Goal: Information Seeking & Learning: Learn about a topic

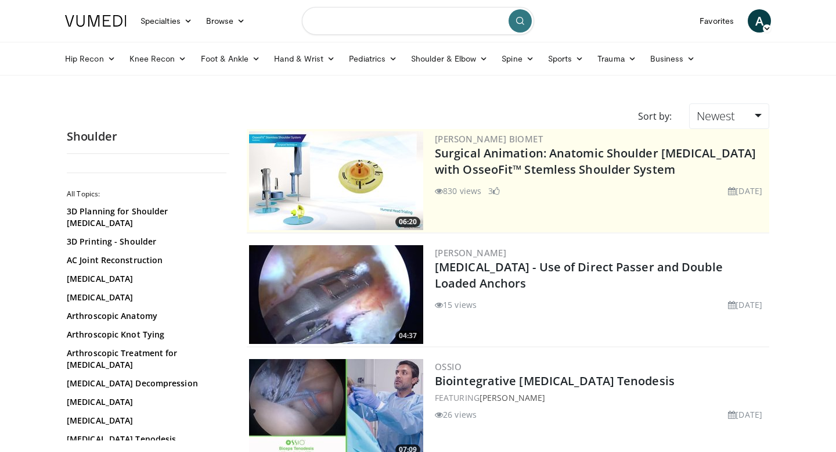
click at [382, 15] on input "Search topics, interventions" at bounding box center [418, 21] width 232 height 28
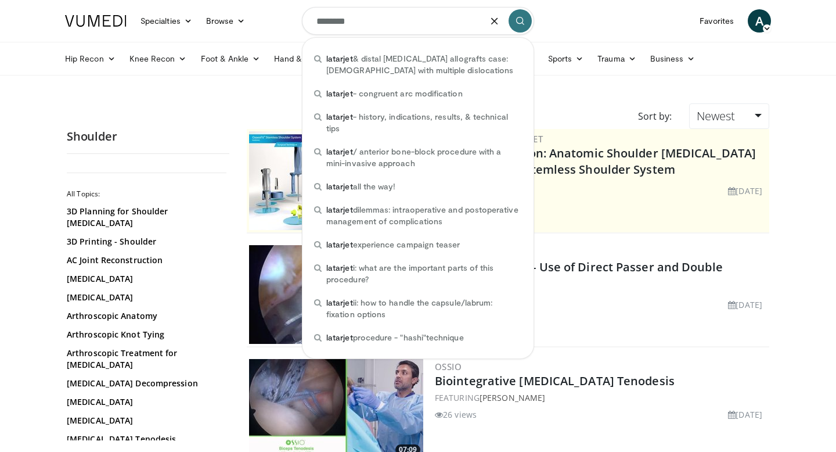
type input "********"
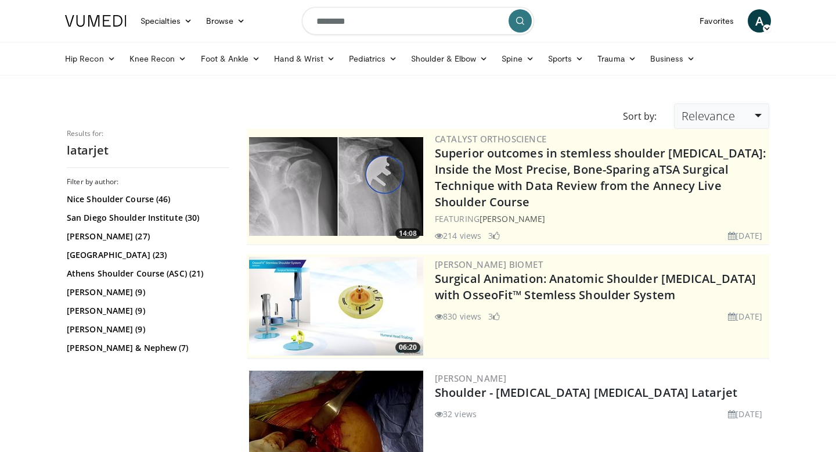
click at [706, 118] on span "Relevance" at bounding box center [708, 116] width 53 height 16
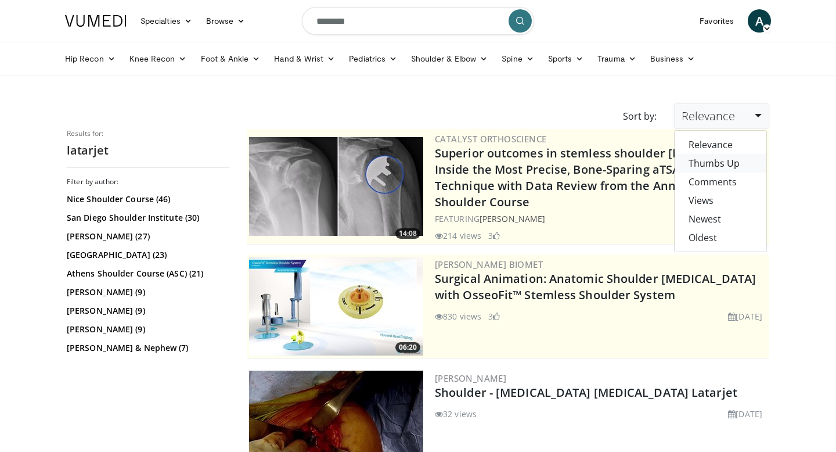
click at [715, 165] on link "Thumbs Up" at bounding box center [721, 163] width 92 height 19
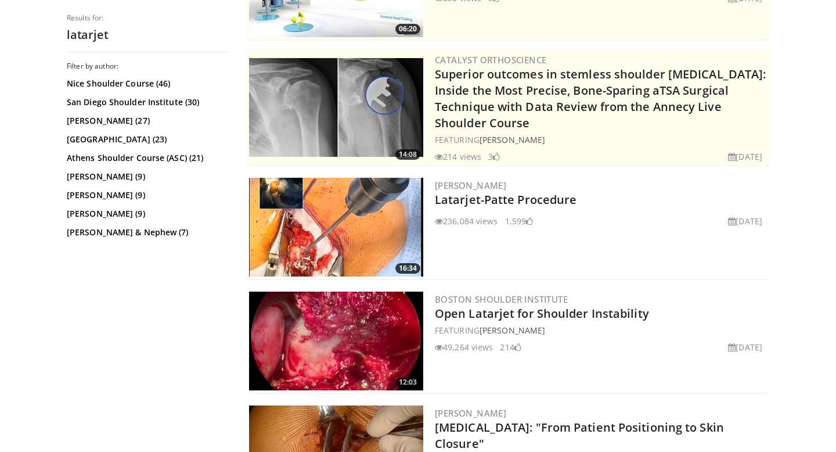
scroll to position [193, 0]
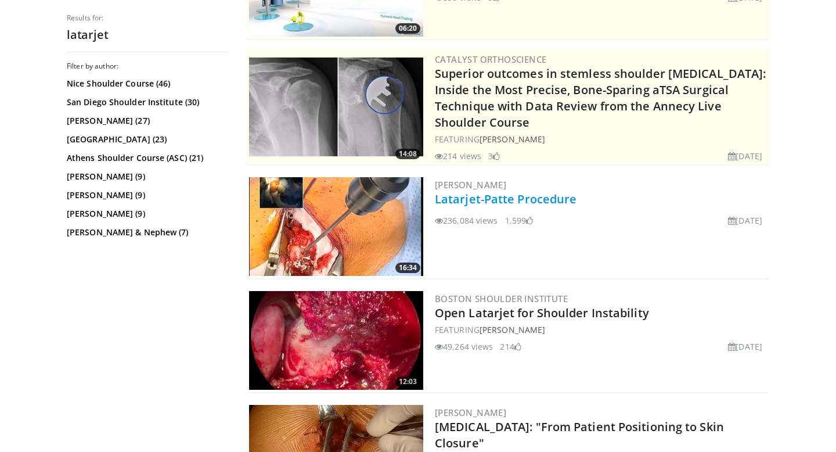
click at [537, 197] on link "Latarjet-Patte Procedure" at bounding box center [506, 199] width 142 height 16
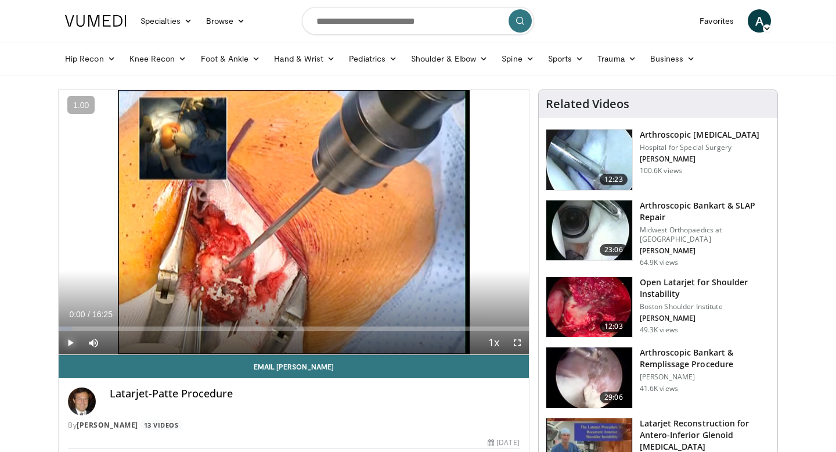
click at [68, 343] on span "Video Player" at bounding box center [70, 342] width 23 height 23
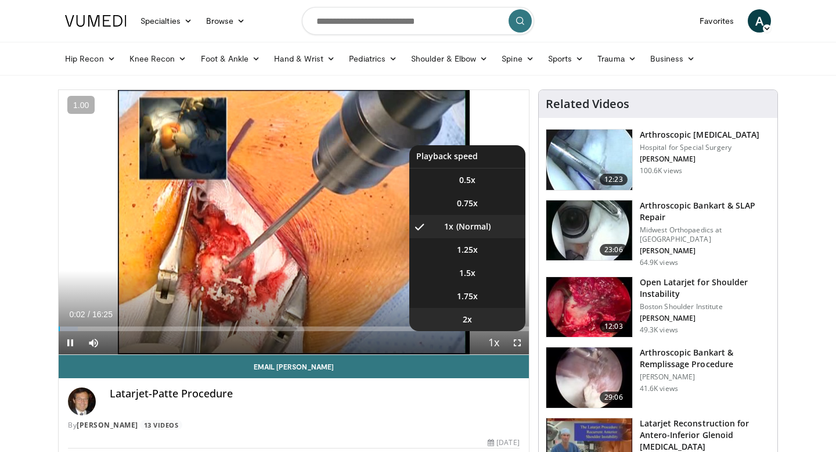
click at [474, 316] on li "2x" at bounding box center [467, 319] width 116 height 23
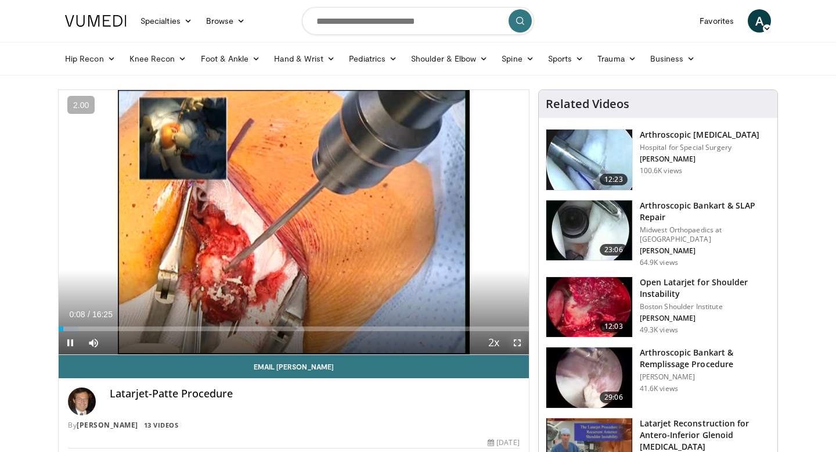
click at [515, 345] on span "Video Player" at bounding box center [517, 342] width 23 height 23
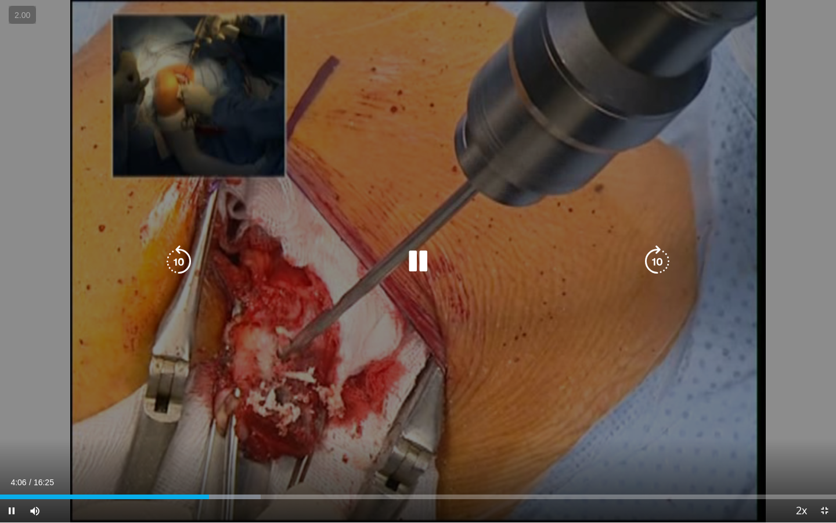
click at [182, 264] on icon "Video Player" at bounding box center [179, 261] width 33 height 33
click at [418, 252] on icon "Video Player" at bounding box center [418, 261] width 33 height 33
click at [422, 264] on icon "Video Player" at bounding box center [418, 261] width 33 height 33
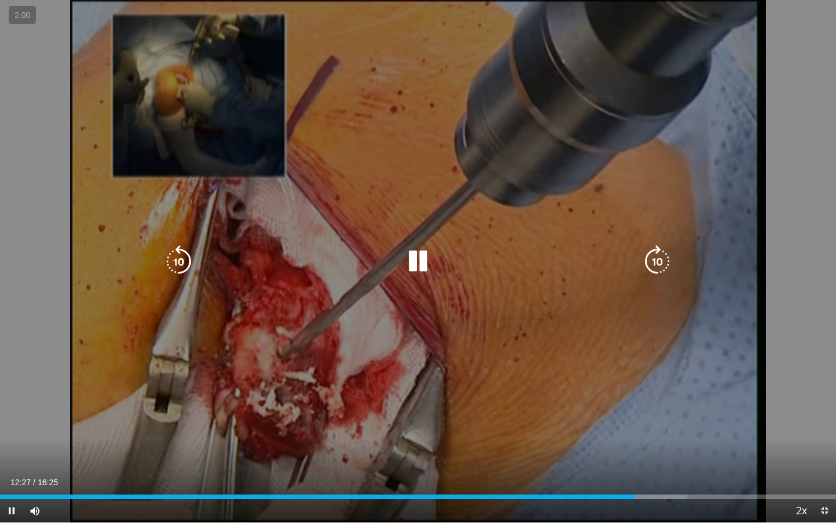
click at [660, 276] on icon "Video Player" at bounding box center [657, 261] width 33 height 33
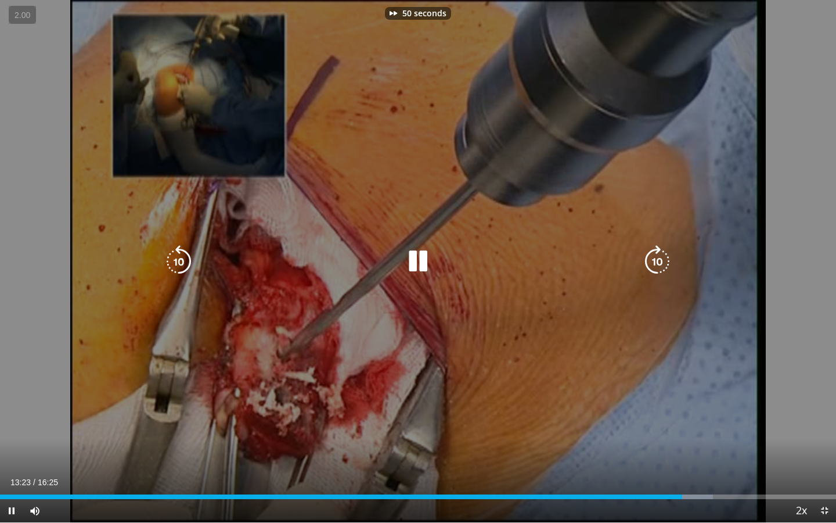
click at [660, 276] on icon "Video Player" at bounding box center [657, 261] width 33 height 33
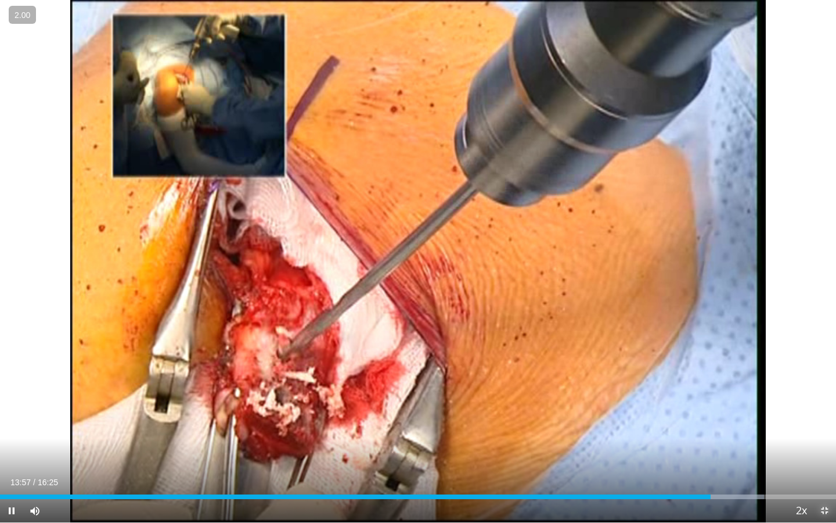
click at [826, 451] on span "Video Player" at bounding box center [824, 510] width 23 height 23
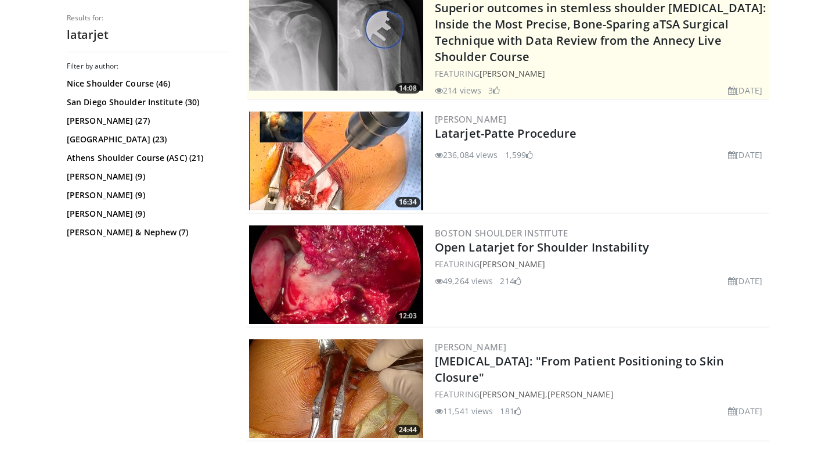
scroll to position [275, 0]
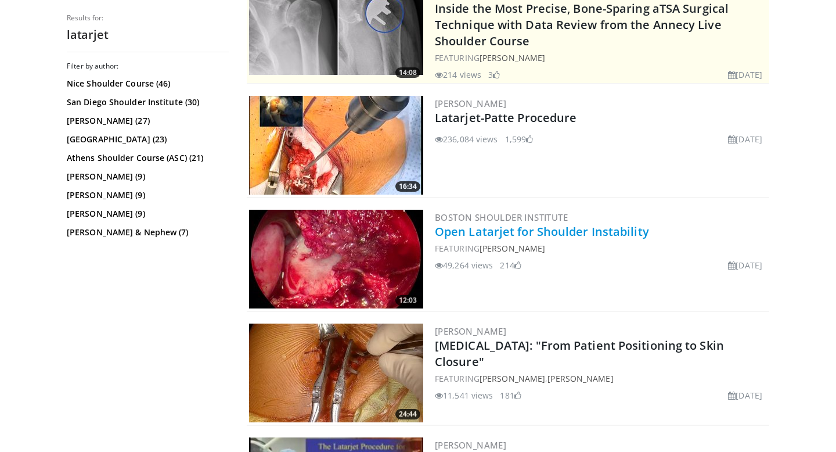
click at [532, 236] on link "Open Latarjet for Shoulder Instability" at bounding box center [542, 232] width 214 height 16
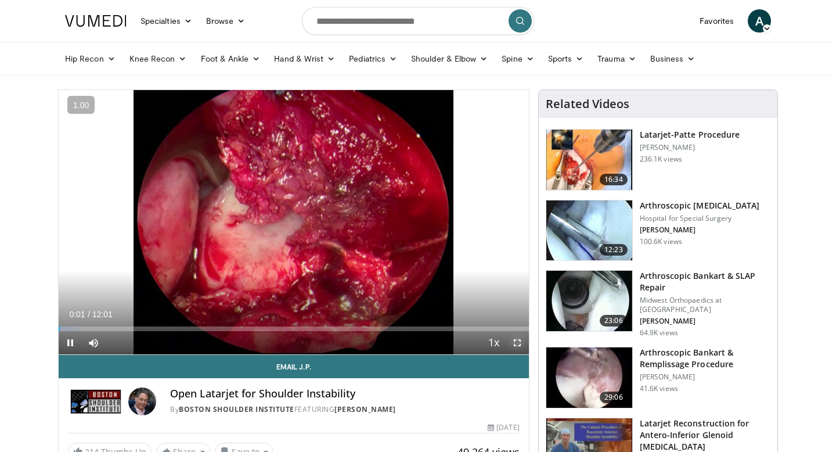
click at [524, 336] on span "Video Player" at bounding box center [517, 342] width 23 height 23
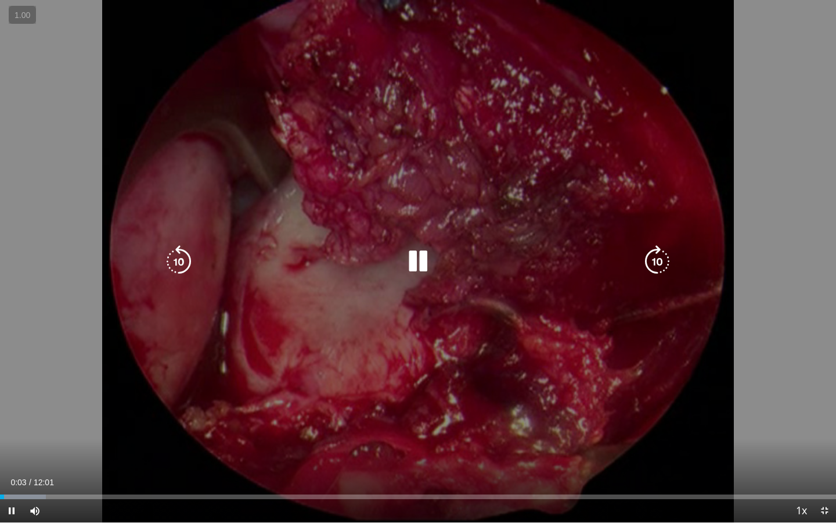
click at [651, 259] on icon "Video Player" at bounding box center [657, 261] width 33 height 33
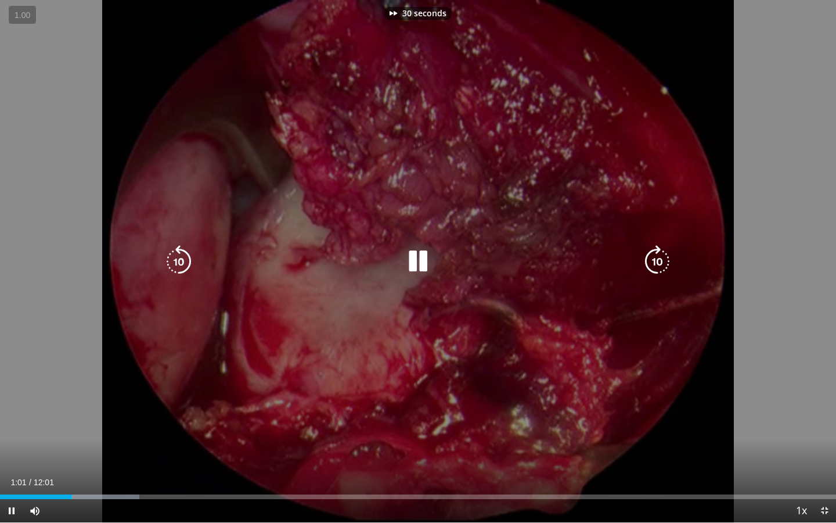
click at [195, 263] on div "Video Player" at bounding box center [418, 261] width 502 height 23
click at [174, 260] on icon "Video Player" at bounding box center [179, 261] width 33 height 33
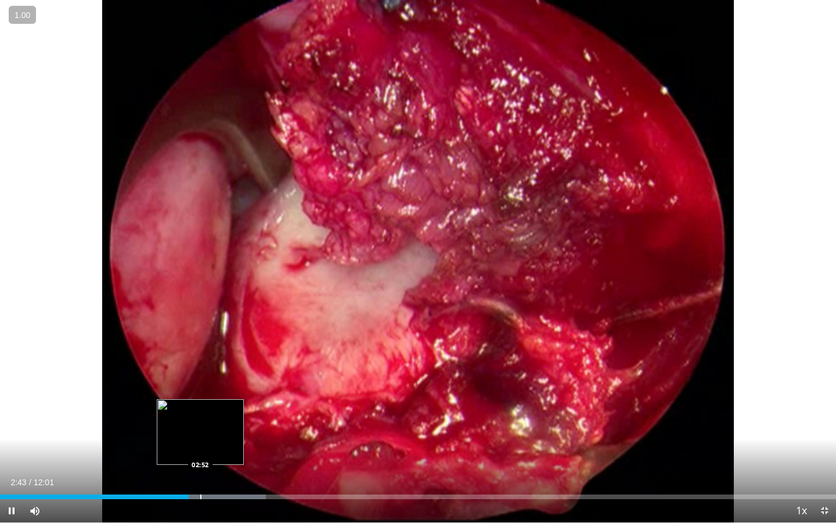
click at [200, 451] on div "Progress Bar" at bounding box center [200, 496] width 1 height 5
click at [208, 451] on div "Progress Bar" at bounding box center [208, 496] width 1 height 5
click at [224, 451] on div "Progress Bar" at bounding box center [224, 496] width 1 height 5
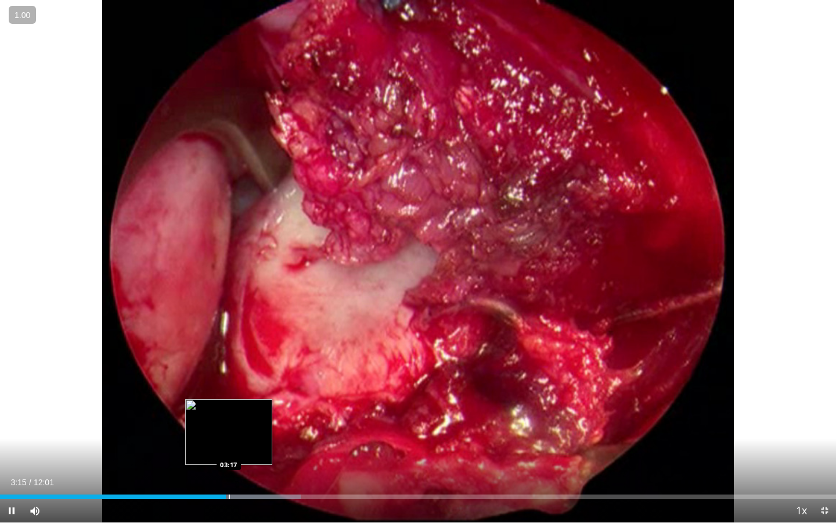
click at [229, 451] on div "Progress Bar" at bounding box center [229, 496] width 1 height 5
click at [242, 451] on div "Progress Bar" at bounding box center [242, 496] width 1 height 5
click at [254, 451] on div "Progress Bar" at bounding box center [254, 496] width 1 height 5
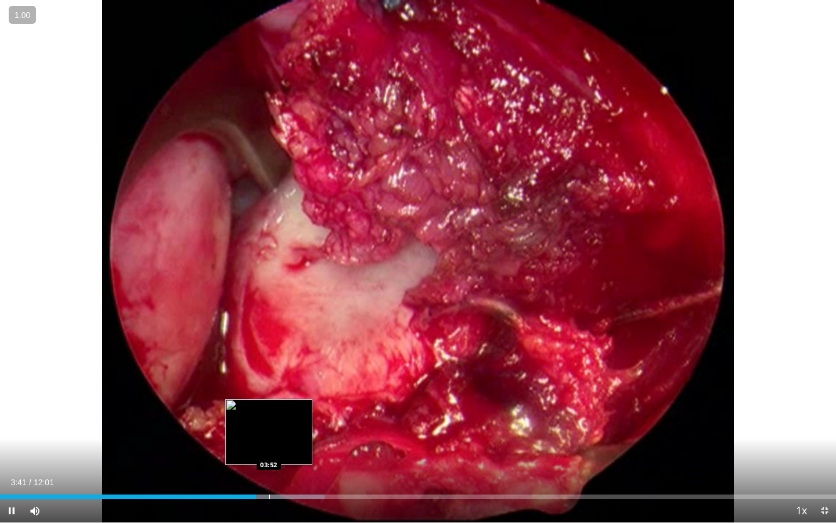
click at [269, 451] on div "Progress Bar" at bounding box center [269, 496] width 1 height 5
click at [278, 451] on div "Progress Bar" at bounding box center [278, 496] width 1 height 5
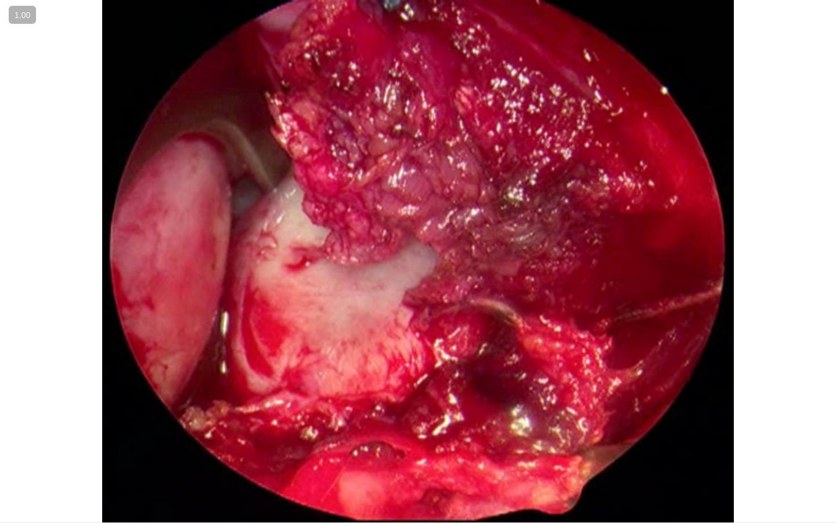
click at [294, 451] on div "10 seconds Tap to unmute" at bounding box center [418, 261] width 836 height 522
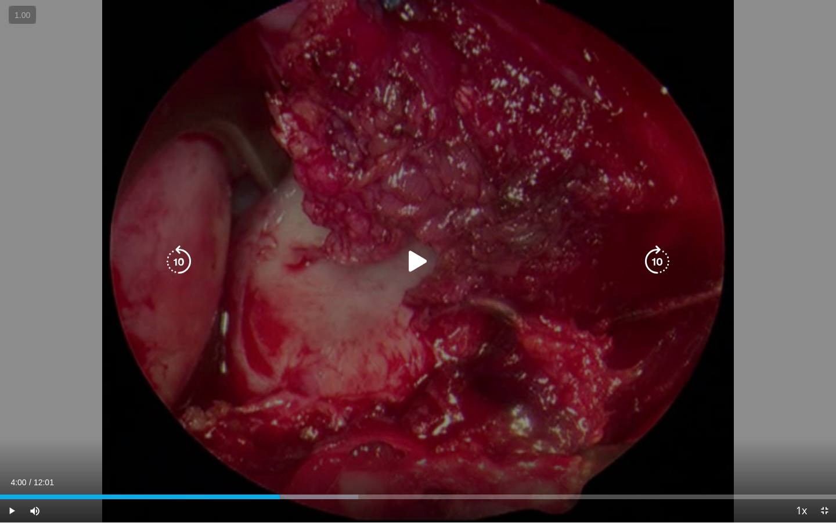
click at [414, 264] on icon "Video Player" at bounding box center [418, 261] width 33 height 33
click at [656, 253] on icon "Video Player" at bounding box center [657, 261] width 33 height 33
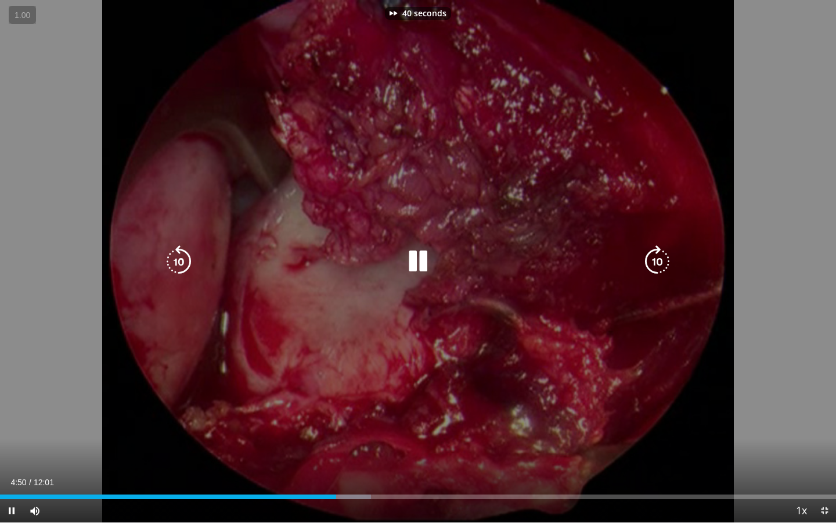
click at [656, 253] on icon "Video Player" at bounding box center [657, 261] width 33 height 33
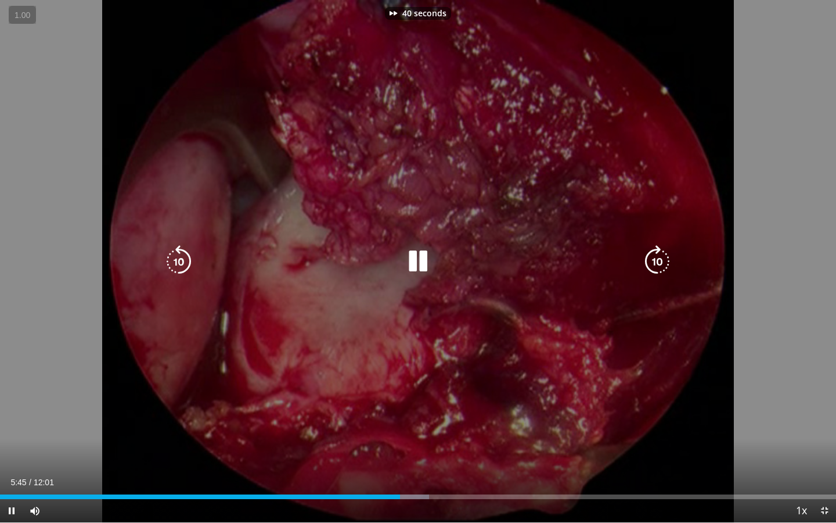
click at [656, 253] on icon "Video Player" at bounding box center [657, 261] width 33 height 33
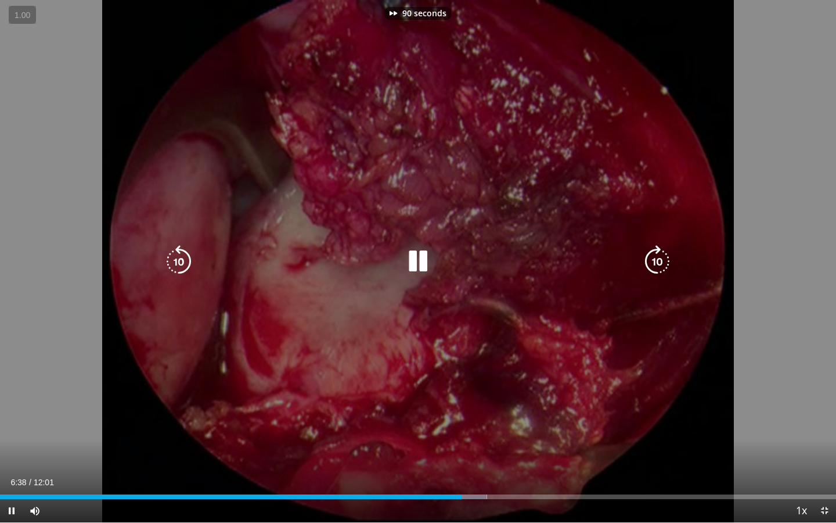
click at [656, 253] on icon "Video Player" at bounding box center [657, 261] width 33 height 33
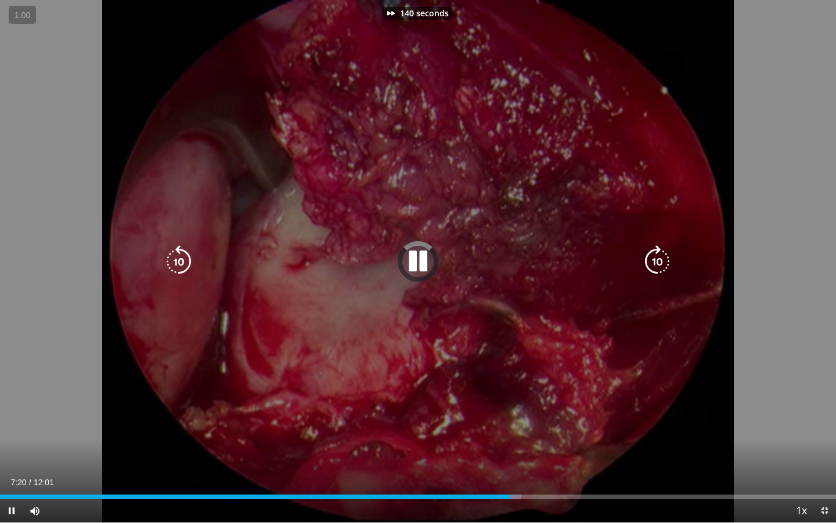
click at [656, 253] on icon "Video Player" at bounding box center [657, 261] width 33 height 33
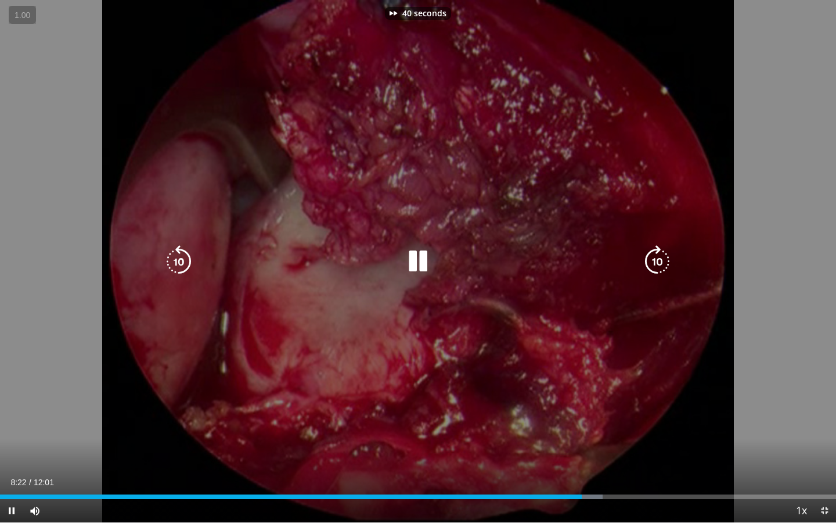
click at [656, 253] on icon "Video Player" at bounding box center [657, 261] width 33 height 33
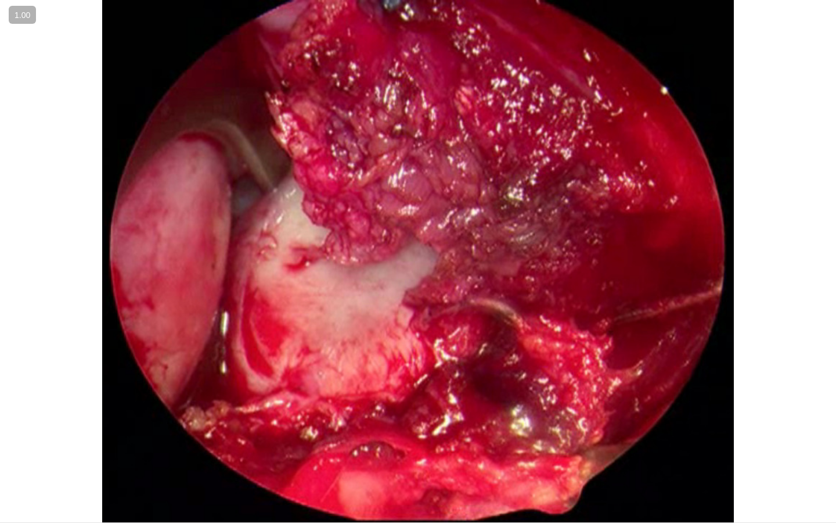
click at [656, 253] on div "60 seconds Tap to unmute" at bounding box center [418, 261] width 836 height 522
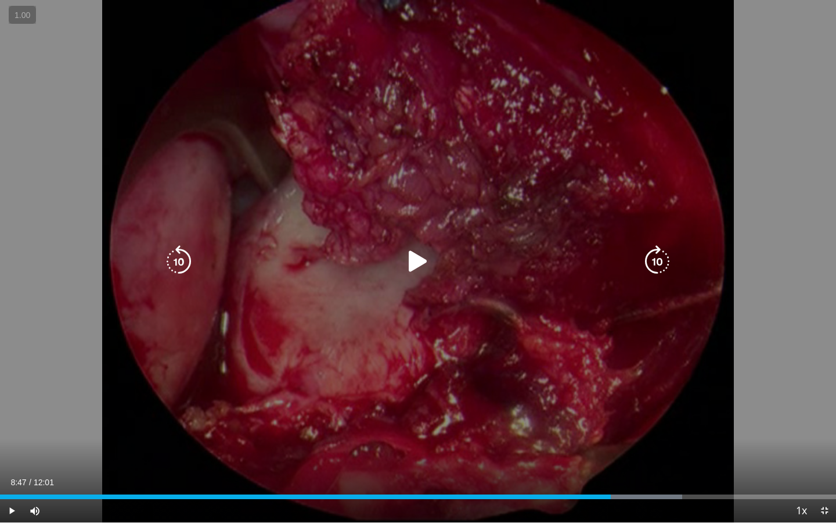
click at [659, 255] on icon "Video Player" at bounding box center [657, 261] width 33 height 33
click at [413, 261] on icon "Video Player" at bounding box center [418, 261] width 33 height 33
click at [654, 258] on icon "Video Player" at bounding box center [657, 261] width 33 height 33
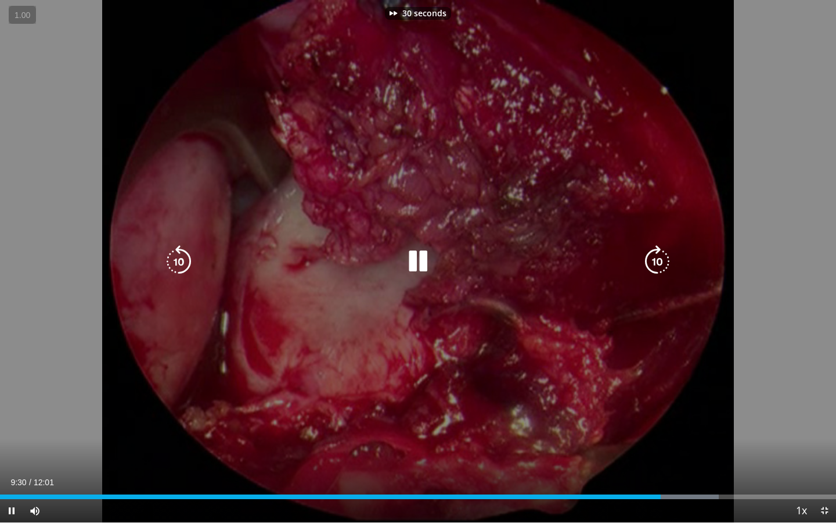
click at [654, 258] on icon "Video Player" at bounding box center [657, 261] width 33 height 33
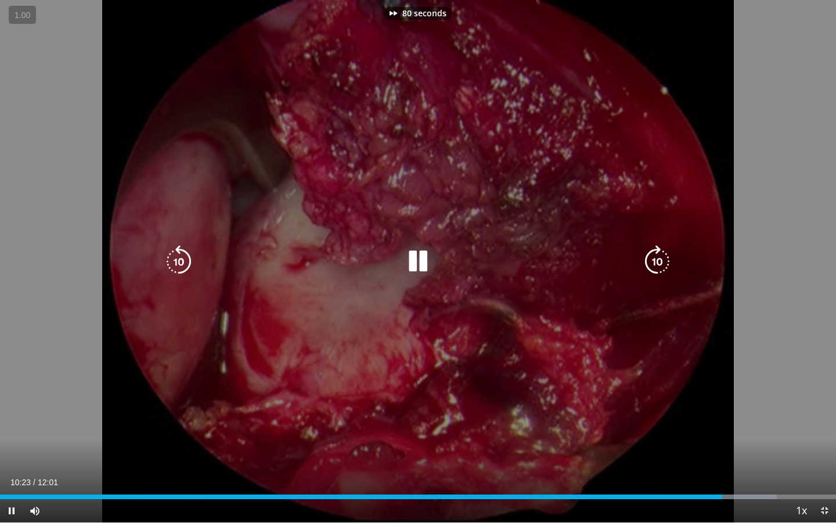
click at [654, 258] on icon "Video Player" at bounding box center [657, 261] width 33 height 33
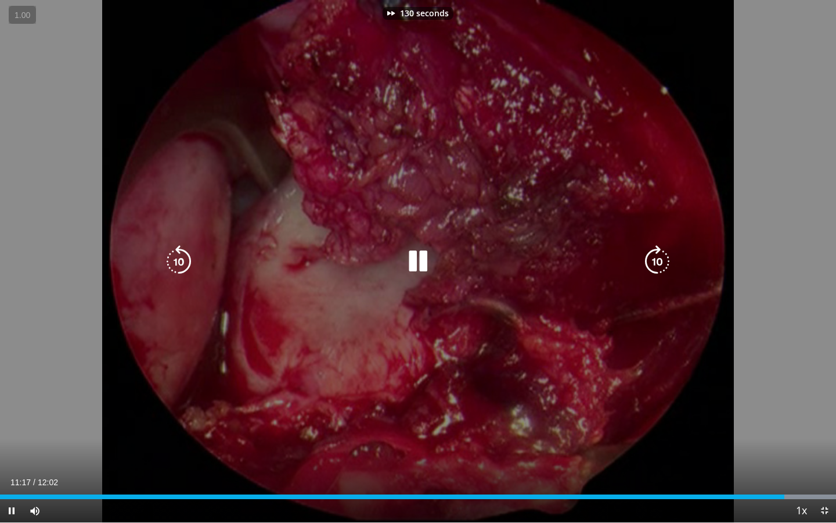
click at [654, 258] on icon "Video Player" at bounding box center [657, 261] width 33 height 33
click at [657, 261] on icon "Video Player" at bounding box center [657, 261] width 33 height 33
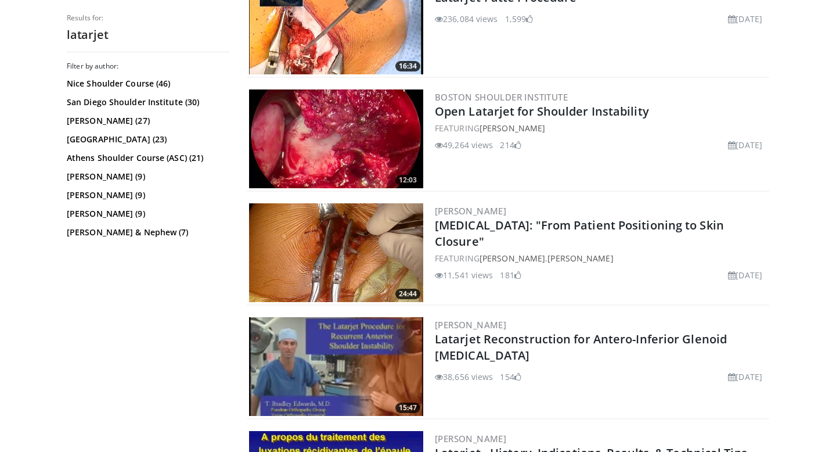
scroll to position [396, 0]
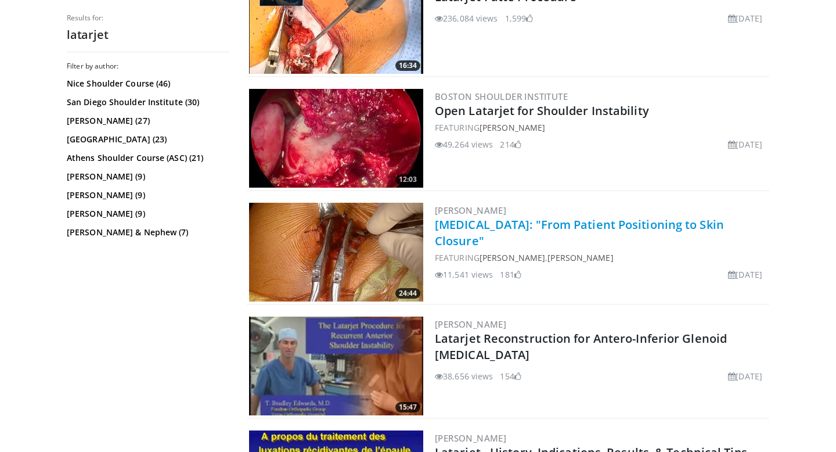
click at [542, 226] on link "[MEDICAL_DATA]: "From Patient Positioning to Skin Closure"" at bounding box center [579, 233] width 289 height 32
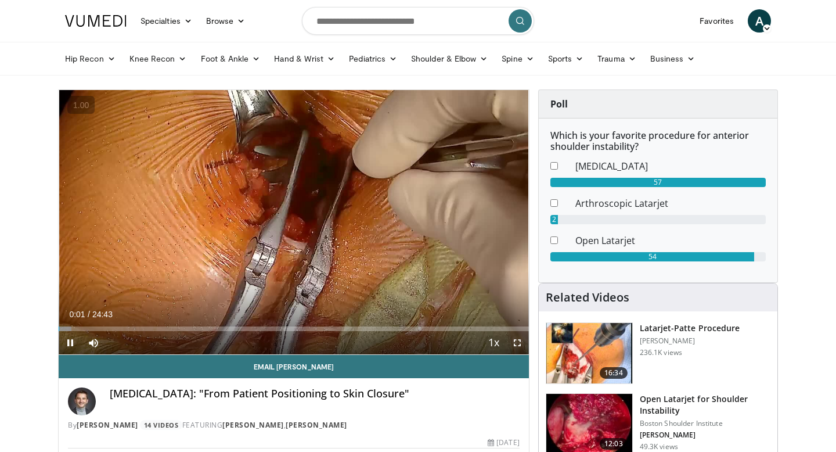
click at [519, 340] on span "Video Player" at bounding box center [517, 342] width 23 height 23
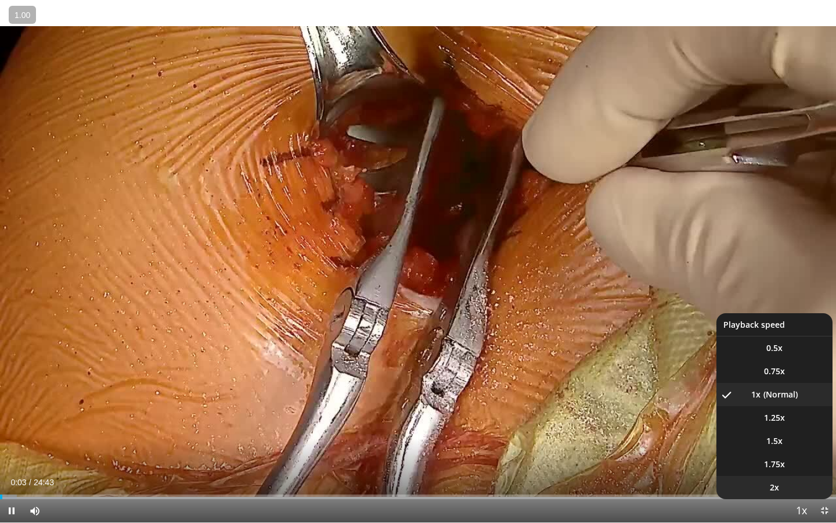
click at [788, 451] on li "2x" at bounding box center [775, 487] width 116 height 23
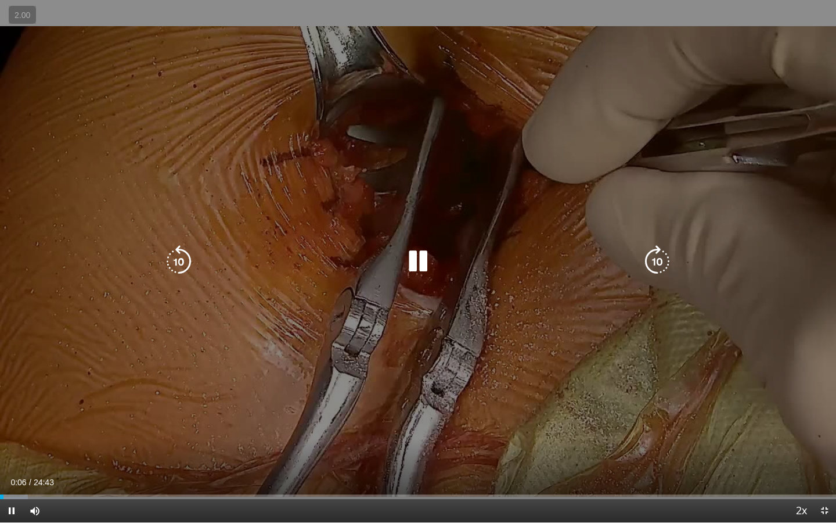
click at [659, 267] on icon "Video Player" at bounding box center [657, 261] width 33 height 33
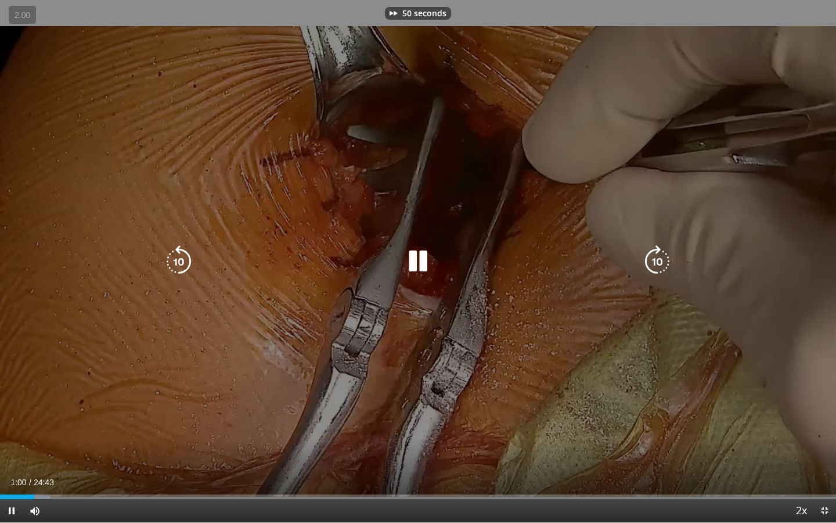
click at [659, 267] on icon "Video Player" at bounding box center [657, 261] width 33 height 33
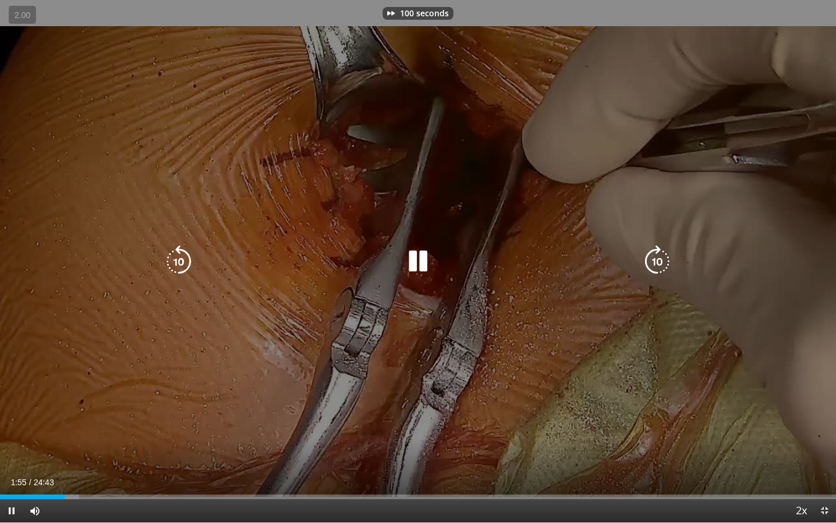
click at [659, 267] on icon "Video Player" at bounding box center [657, 261] width 33 height 33
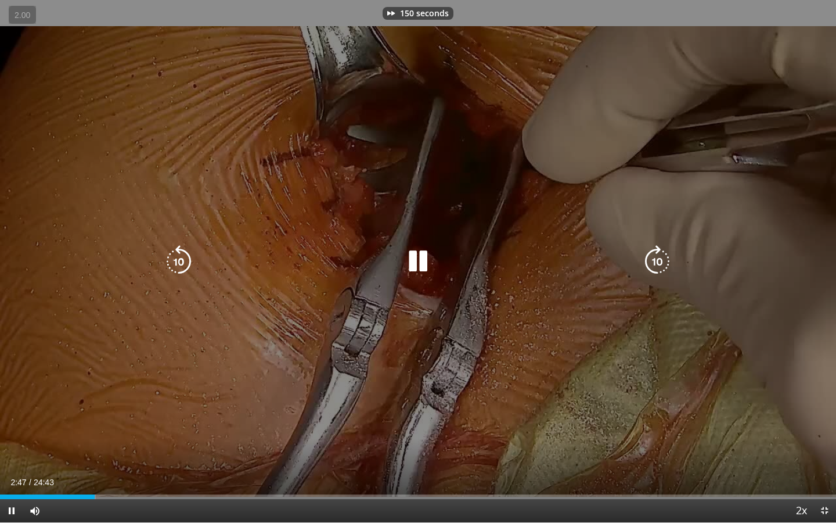
click at [659, 267] on icon "Video Player" at bounding box center [657, 261] width 33 height 33
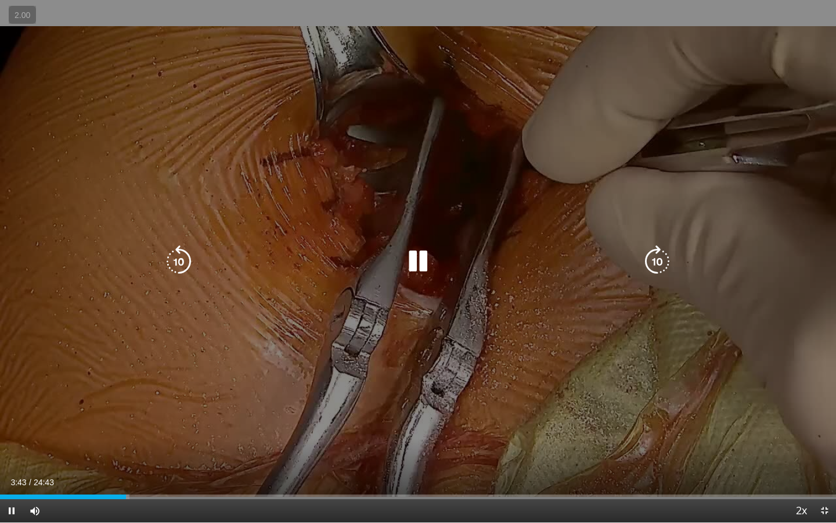
click at [659, 267] on icon "Video Player" at bounding box center [657, 261] width 33 height 33
click at [656, 263] on icon "Video Player" at bounding box center [657, 261] width 33 height 33
click at [650, 262] on icon "Video Player" at bounding box center [657, 261] width 33 height 33
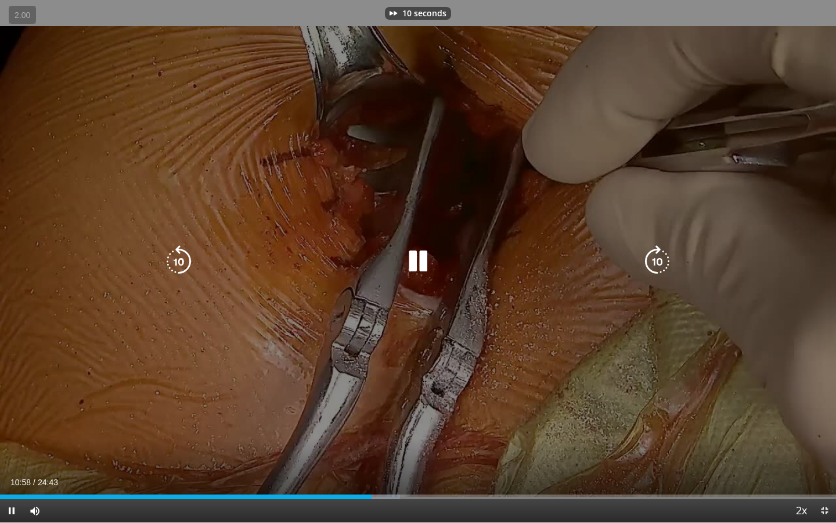
click at [650, 262] on icon "Video Player" at bounding box center [657, 261] width 33 height 33
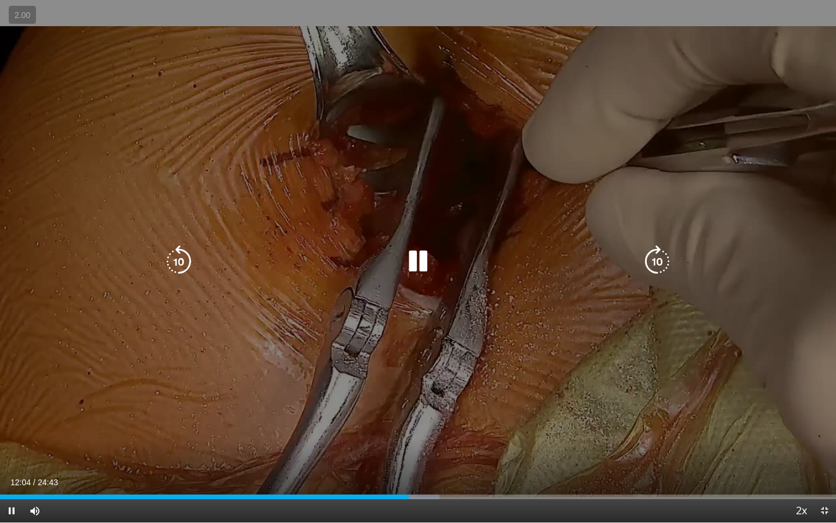
click at [650, 262] on icon "Video Player" at bounding box center [657, 261] width 33 height 33
click at [654, 267] on icon "Video Player" at bounding box center [657, 261] width 33 height 33
